Goal: Entertainment & Leisure: Consume media (video, audio)

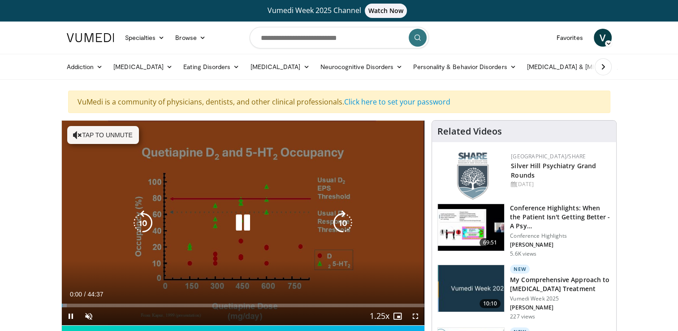
click at [239, 225] on icon "Video Player" at bounding box center [242, 222] width 25 height 25
click at [242, 212] on icon "Video Player" at bounding box center [242, 222] width 25 height 25
